Goal: Task Accomplishment & Management: Manage account settings

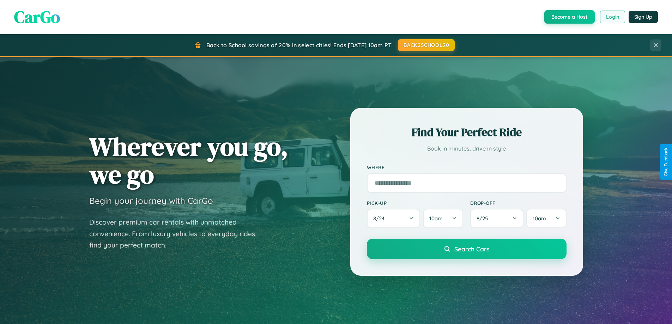
click at [612, 17] on button "Login" at bounding box center [612, 17] width 25 height 13
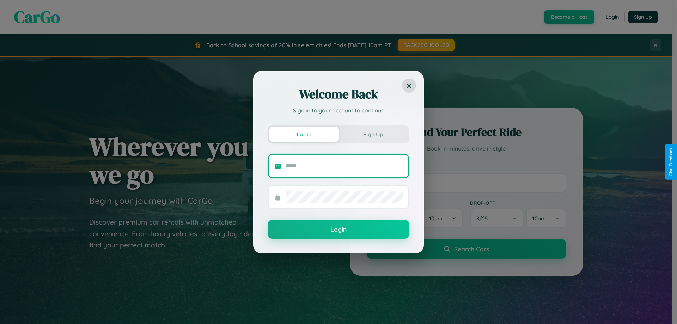
click at [344, 166] on input "text" at bounding box center [344, 165] width 117 height 11
type input "**********"
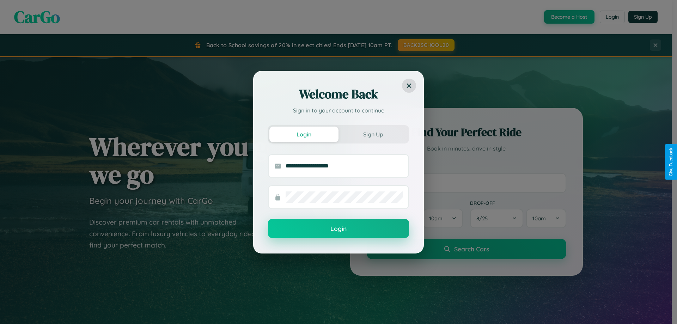
click at [338, 229] on button "Login" at bounding box center [338, 228] width 141 height 19
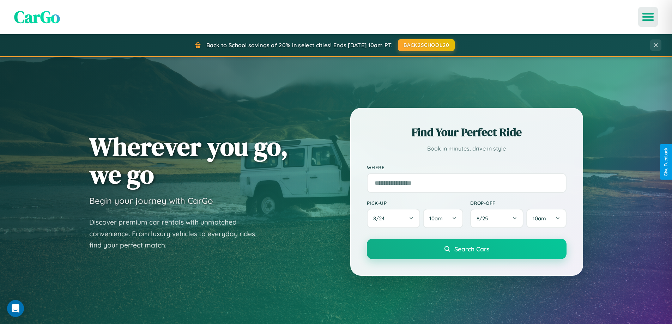
click at [648, 17] on icon "Open menu" at bounding box center [648, 17] width 10 height 6
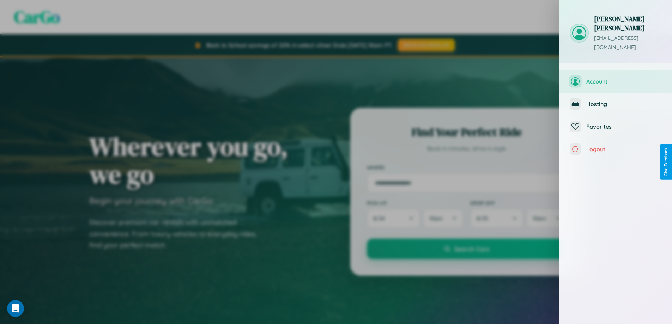
click at [615, 78] on span "Account" at bounding box center [623, 81] width 75 height 7
